Goal: Find specific page/section: Find specific page/section

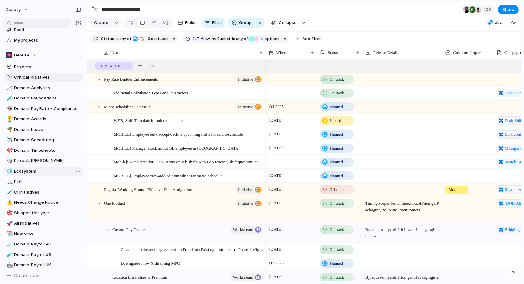
scroll to position [3, 0]
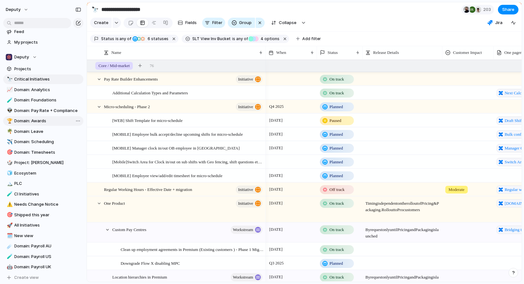
click at [44, 123] on span "Domain: Awards" at bounding box center [47, 121] width 67 height 6
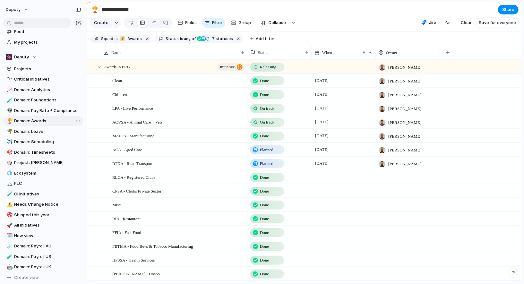
type input "**********"
